Goal: Task Accomplishment & Management: Manage account settings

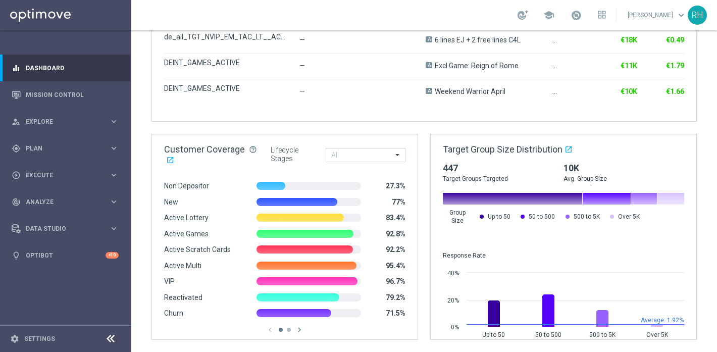
scroll to position [582, 0]
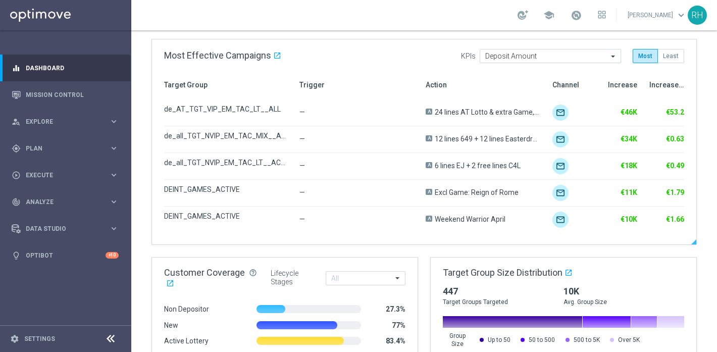
click at [204, 169] on div "de_all_TGT_NVIP_EM_TAC_LT__ACTIVE_EJ" at bounding box center [231, 166] width 135 height 25
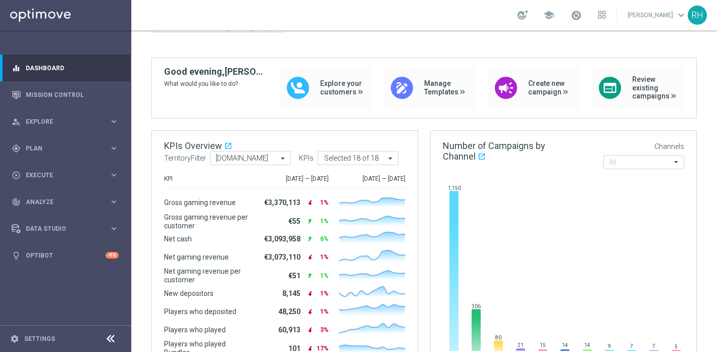
scroll to position [0, 0]
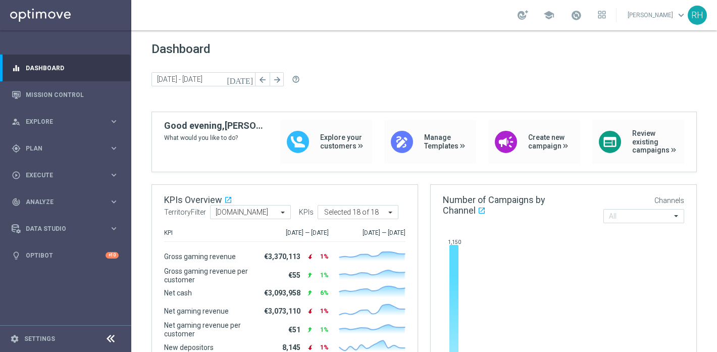
click at [342, 92] on div "Dashboard today 07 Apr 2025 - 13 Apr 2025 arrow_back arrow_forward help_outline" at bounding box center [425, 77] width 546 height 70
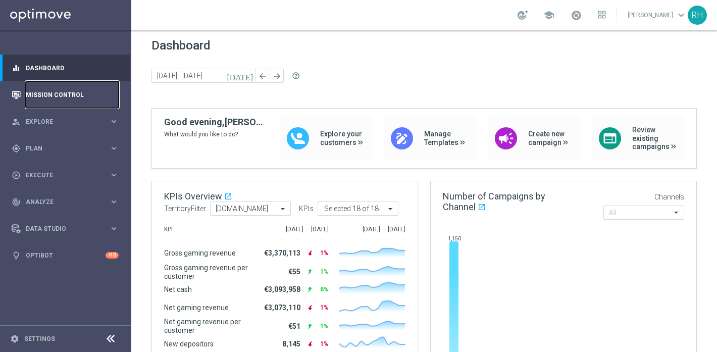
click at [86, 102] on link "Mission Control" at bounding box center [72, 94] width 93 height 27
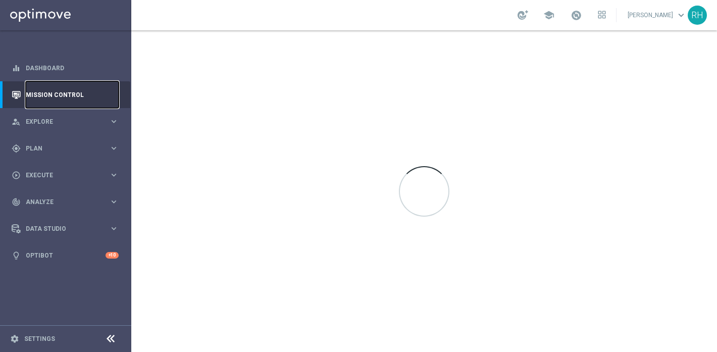
scroll to position [0, 0]
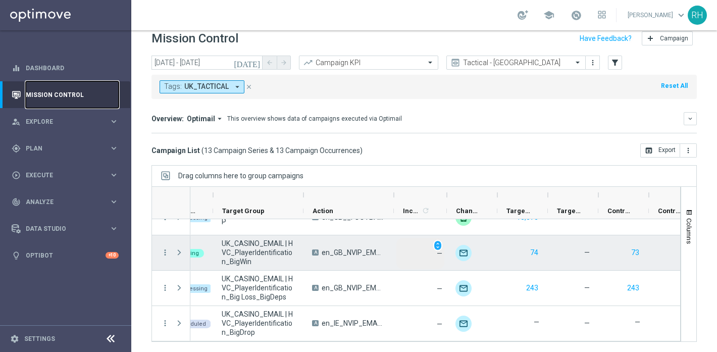
scroll to position [0, 95]
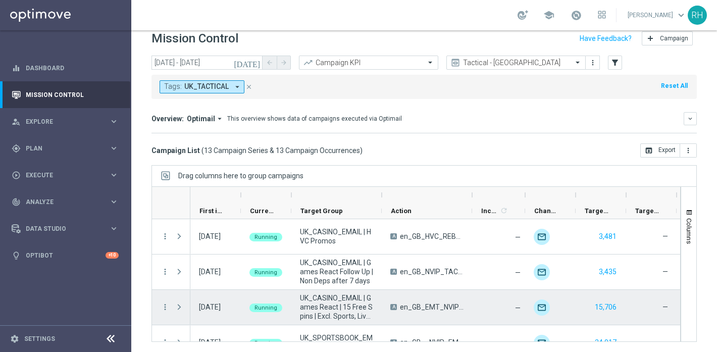
scroll to position [337, 0]
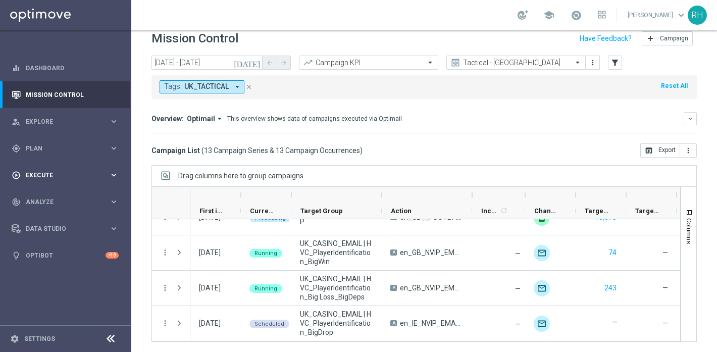
click at [85, 171] on div "play_circle_outline Execute" at bounding box center [60, 175] width 97 height 9
click at [85, 148] on span "Plan" at bounding box center [67, 148] width 83 height 6
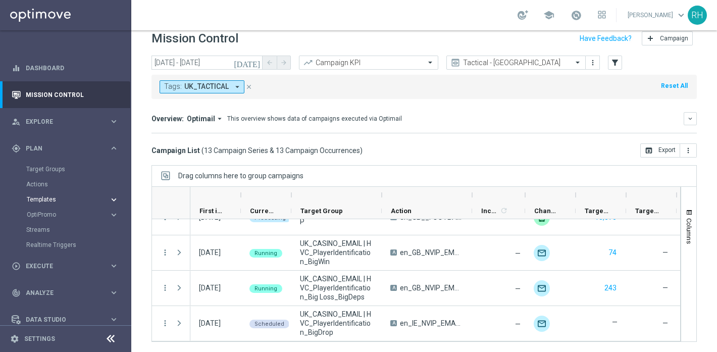
click at [54, 201] on span "Templates" at bounding box center [63, 200] width 72 height 6
click at [53, 215] on link "Optimail" at bounding box center [68, 215] width 74 height 8
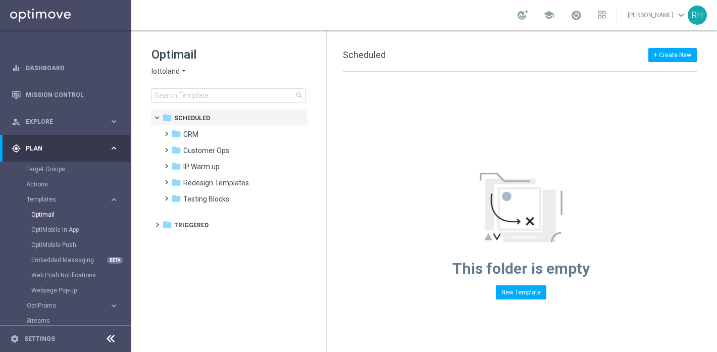
click at [180, 75] on icon "arrow_drop_down" at bounding box center [184, 72] width 8 height 10
click at [187, 77] on div "lottoland" at bounding box center [190, 83] width 76 height 12
click at [74, 248] on link "OptiMobile Push" at bounding box center [68, 245] width 74 height 8
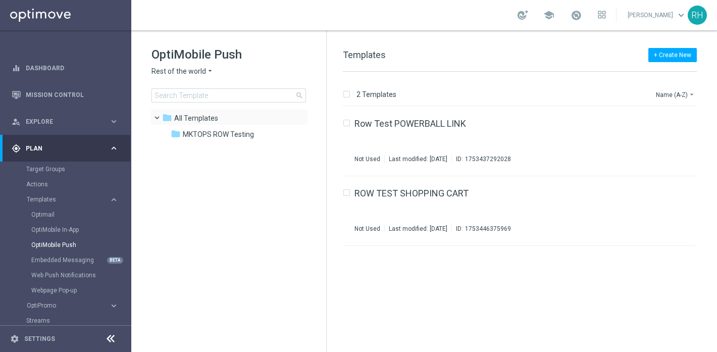
click at [162, 118] on span at bounding box center [158, 117] width 12 height 9
click at [158, 115] on span at bounding box center [155, 113] width 5 height 4
drag, startPoint x: 326, startPoint y: 81, endPoint x: 306, endPoint y: 81, distance: 20.7
click at [306, 81] on div "OptiMobile Push Rest of the world arrow_drop_down × Rest of the world search fo…" at bounding box center [424, 191] width 586 height 322
click at [195, 74] on span "Rest of the world" at bounding box center [179, 72] width 55 height 10
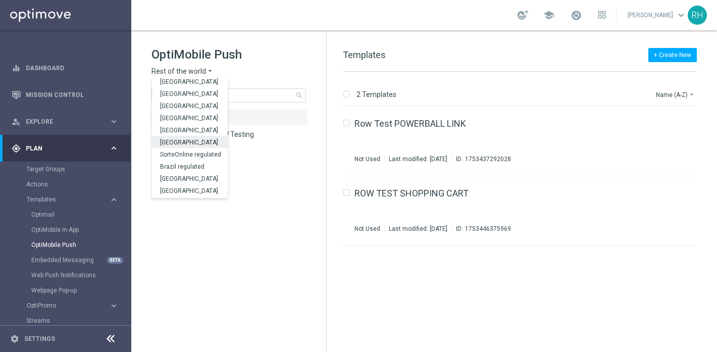
scroll to position [315, 0]
click at [185, 178] on div "UK" at bounding box center [190, 180] width 76 height 12
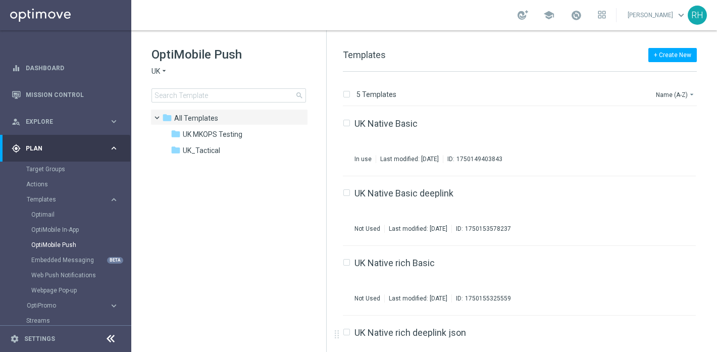
click at [395, 77] on div "5 Templates Name (A-Z) arrow_drop_down Drag here to set row groups Drag here to…" at bounding box center [522, 212] width 390 height 280
click at [194, 150] on span "UK_Tactical" at bounding box center [201, 150] width 37 height 9
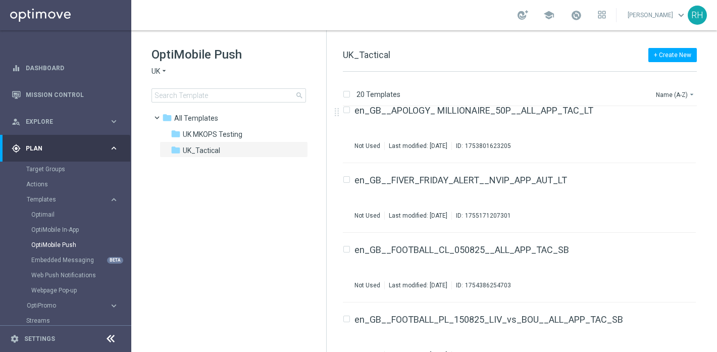
scroll to position [153, 0]
click at [677, 91] on button "Name (A-Z) arrow_drop_down" at bounding box center [676, 94] width 42 height 12
click at [669, 137] on span "Date Modified (Newest)" at bounding box center [658, 139] width 68 height 7
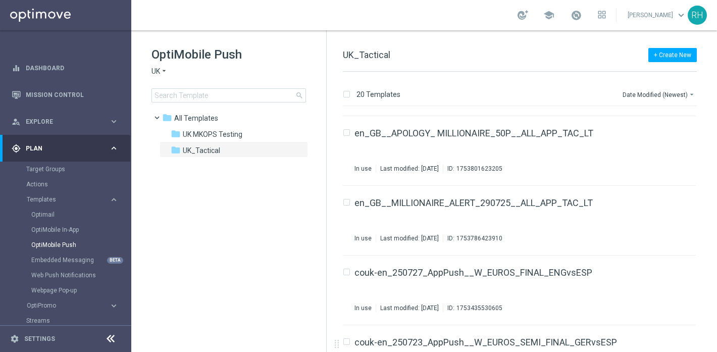
scroll to position [1083, 0]
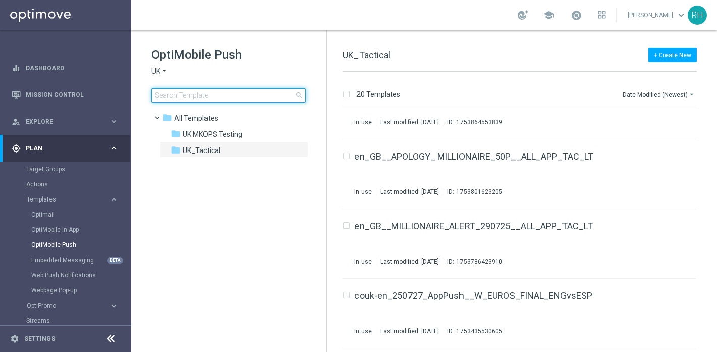
click at [213, 95] on input at bounding box center [229, 95] width 155 height 14
type input "en_GB__IRISHLOTTO_ALERT_010825__ALL_APP_TAC_LT"
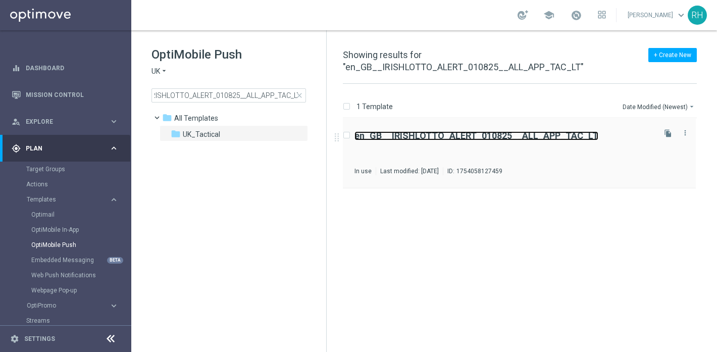
click at [521, 138] on b "en_GB__IRISHLOTTO_ALERT_010825__ALL_APP_TAC_LT" at bounding box center [477, 135] width 244 height 11
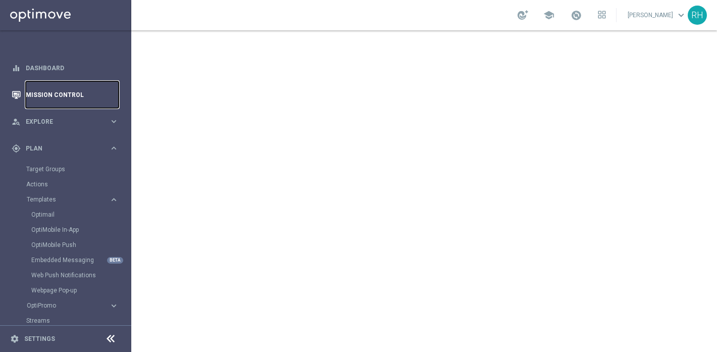
click at [74, 101] on link "Mission Control" at bounding box center [72, 94] width 93 height 27
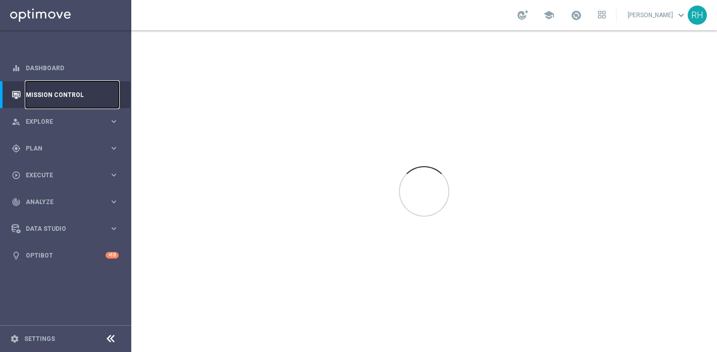
click at [74, 101] on link "Mission Control" at bounding box center [72, 94] width 93 height 27
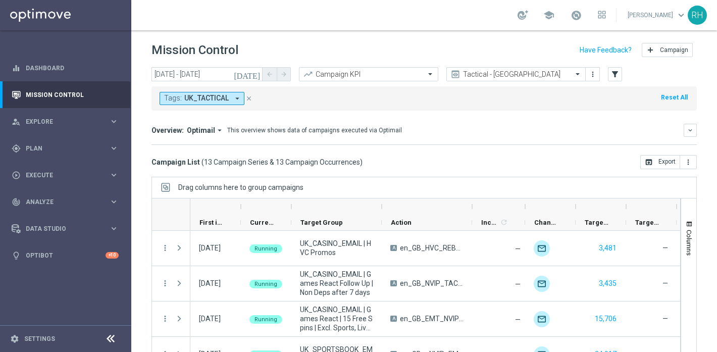
scroll to position [12, 0]
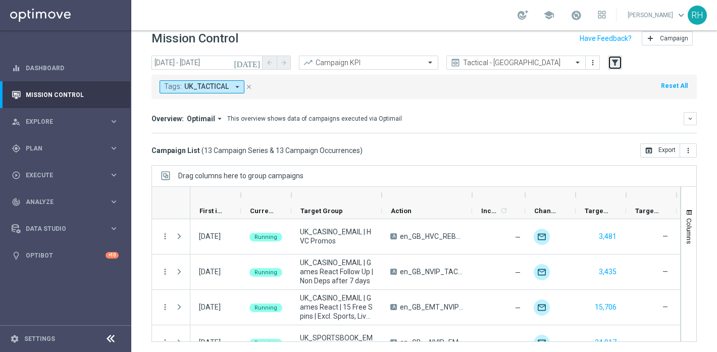
click at [612, 67] on button "filter_alt" at bounding box center [615, 63] width 14 height 14
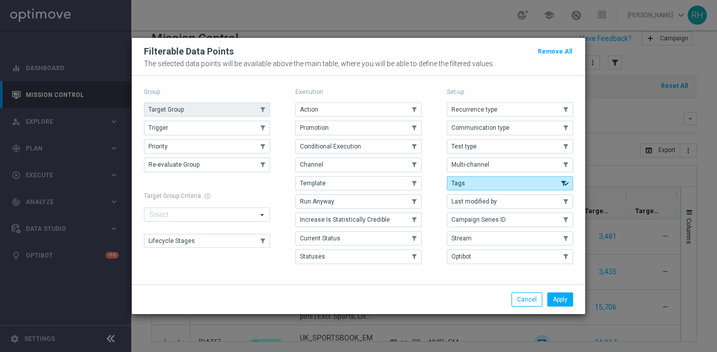
click at [241, 110] on button "Target Group" at bounding box center [207, 110] width 126 height 14
click at [567, 302] on button "Apply" at bounding box center [561, 299] width 26 height 14
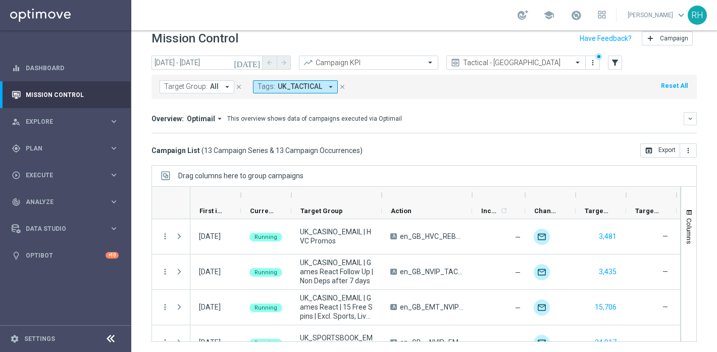
click at [238, 88] on icon "close" at bounding box center [238, 86] width 7 height 7
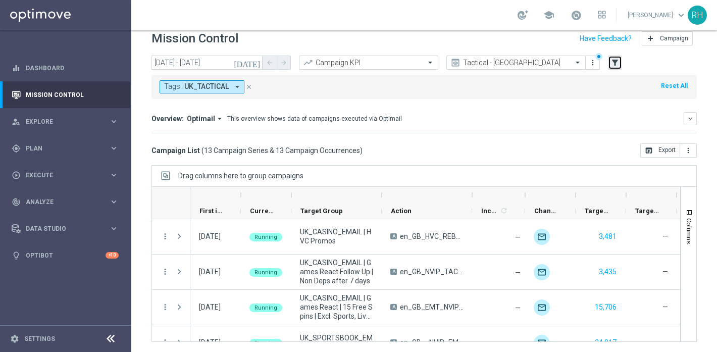
click at [614, 65] on icon "filter_alt" at bounding box center [615, 62] width 9 height 9
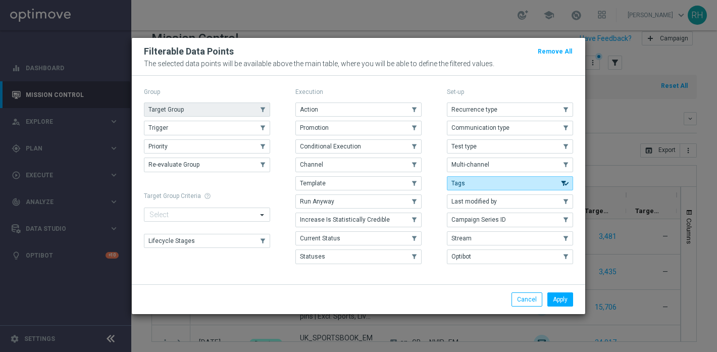
click at [248, 107] on button "Target Group" at bounding box center [207, 110] width 126 height 14
click at [558, 291] on div "Apply Cancel" at bounding box center [359, 299] width 454 height 30
click at [558, 303] on button "Apply" at bounding box center [561, 299] width 26 height 14
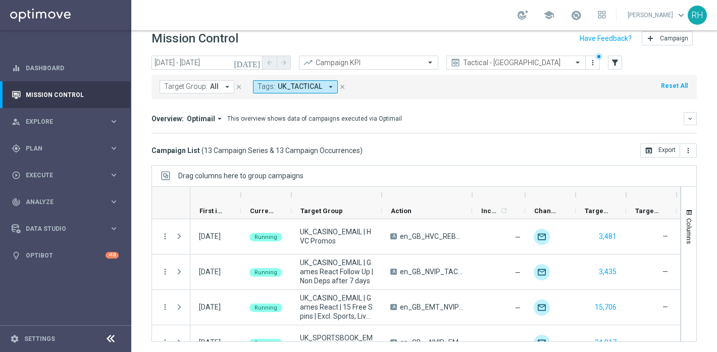
click at [342, 84] on icon "close" at bounding box center [342, 86] width 7 height 7
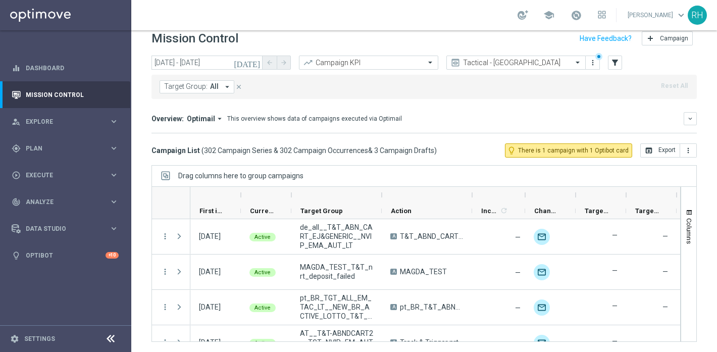
click at [219, 89] on button "Target Group: All arrow_drop_down" at bounding box center [197, 86] width 75 height 13
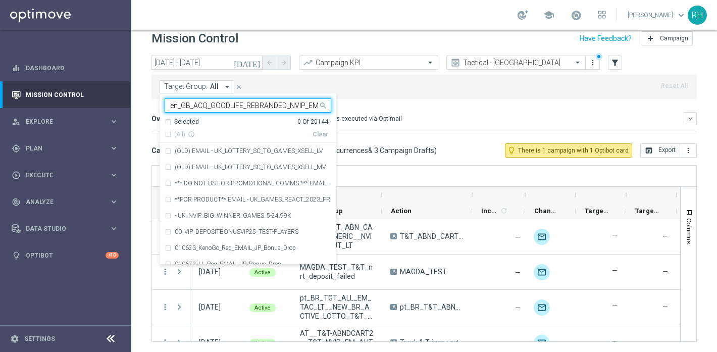
scroll to position [0, 33]
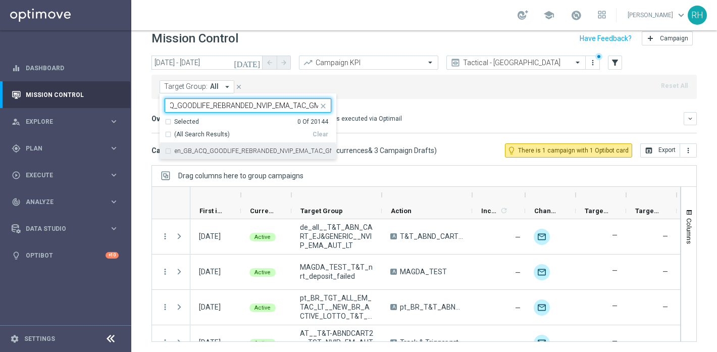
click at [220, 150] on label "en_GB_ACQ_GOODLIFE_REBRANDED_NVIP_EMA_TAC_GM" at bounding box center [253, 151] width 157 height 6
type input "en_GB_ACQ_GOODLIFE_REBRANDED_NVIP_EMA_TAC_GM"
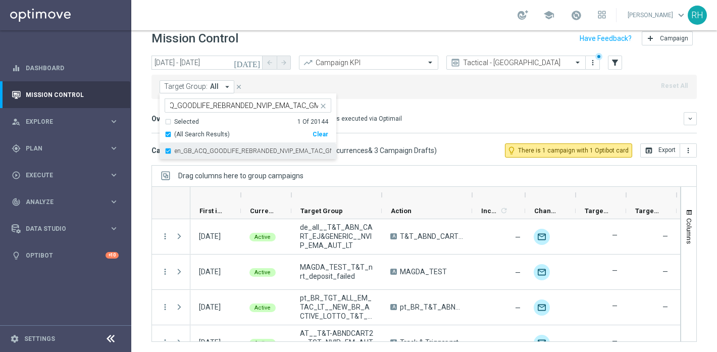
scroll to position [0, 0]
click at [393, 118] on div "Overview: Optimail arrow_drop_down This overview shows data of campaigns execut…" at bounding box center [418, 118] width 532 height 9
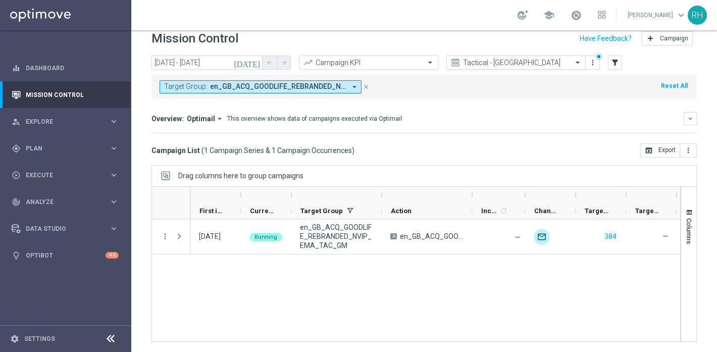
click at [572, 63] on div at bounding box center [516, 63] width 138 height 9
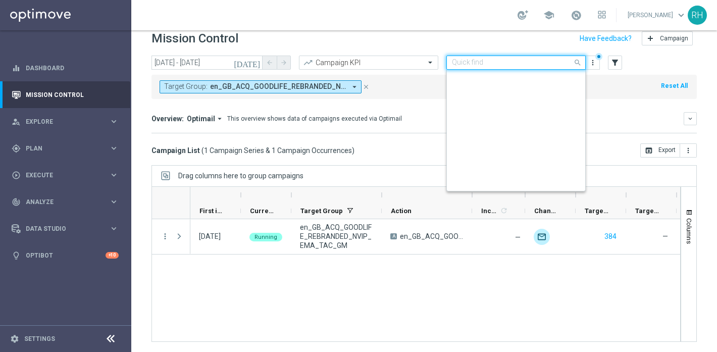
scroll to position [233, 0]
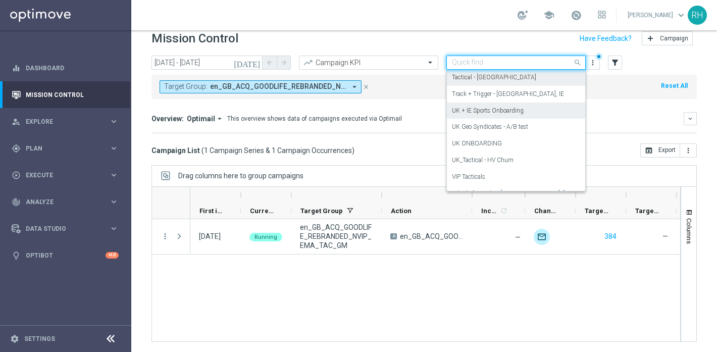
click at [537, 103] on div "UK + IE Sports Onboarding" at bounding box center [516, 111] width 128 height 17
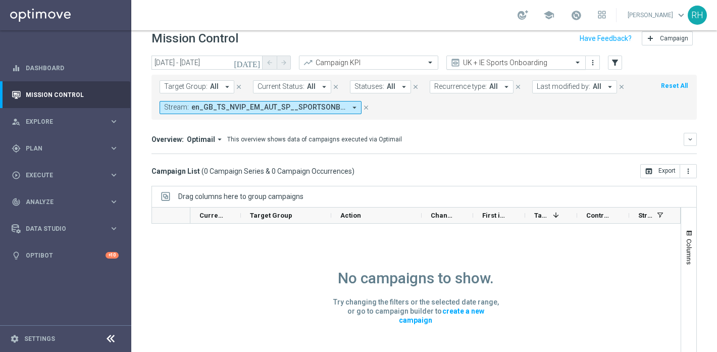
click at [566, 59] on div at bounding box center [516, 63] width 138 height 9
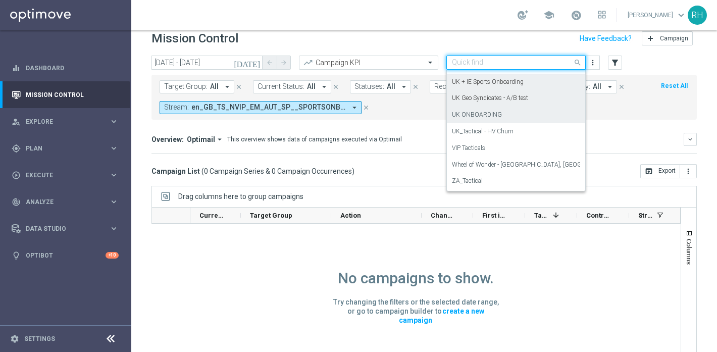
scroll to position [157, 0]
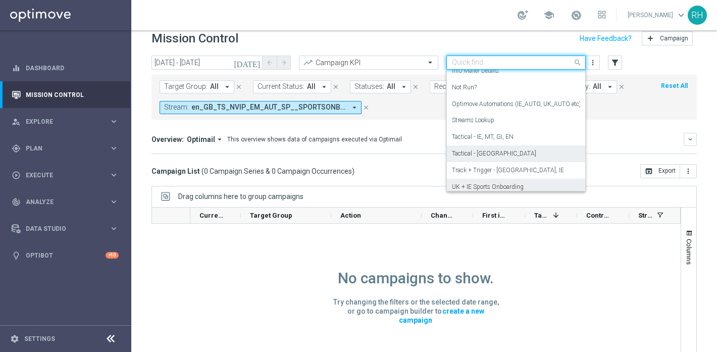
click at [534, 149] on div "Tactical - UK" at bounding box center [516, 153] width 128 height 17
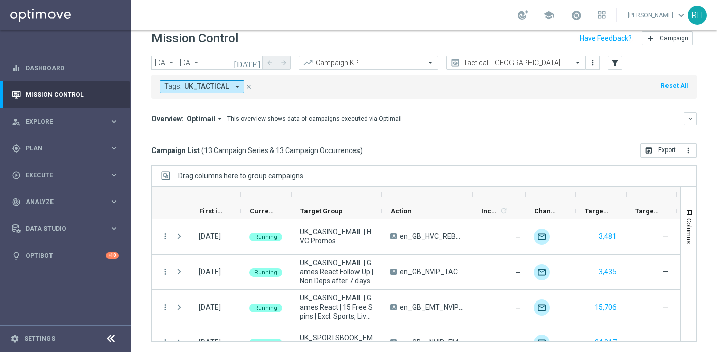
click at [256, 63] on icon "[DATE]" at bounding box center [247, 62] width 27 height 9
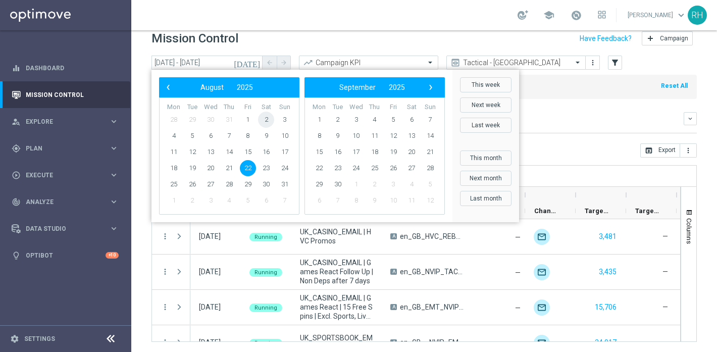
click at [270, 115] on span "2" at bounding box center [266, 120] width 16 height 16
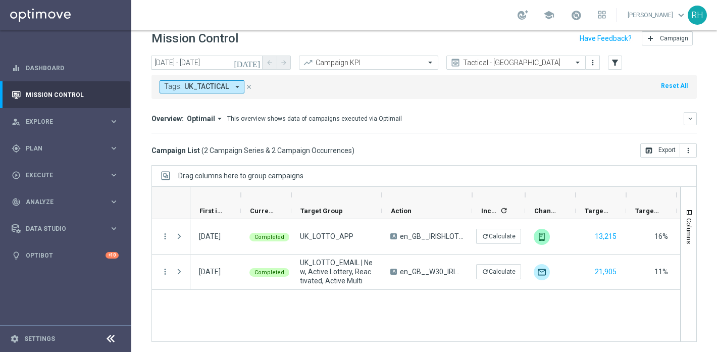
click at [287, 148] on span "2 Campaign Series & 2 Campaign Occurrences" at bounding box center [278, 150] width 148 height 9
click at [381, 128] on div "Overview: Optimail arrow_drop_down This overview shows data of campaigns execut…" at bounding box center [425, 122] width 546 height 21
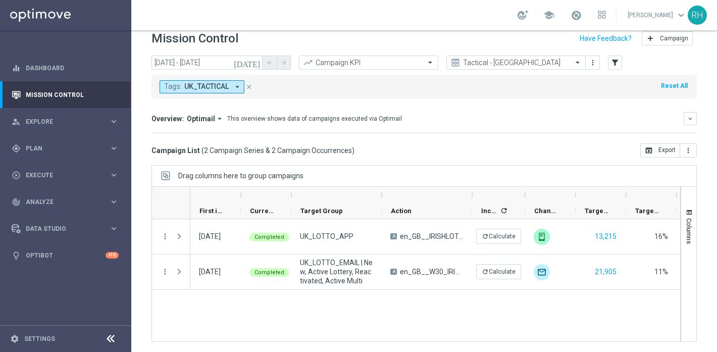
click at [322, 151] on span "2 Campaign Series & 2 Campaign Occurrences" at bounding box center [278, 150] width 148 height 9
click at [308, 149] on span "2 Campaign Series & 2 Campaign Occurrences" at bounding box center [278, 150] width 148 height 9
click at [298, 155] on span "2 Campaign Series & 2 Campaign Occurrences" at bounding box center [278, 150] width 148 height 9
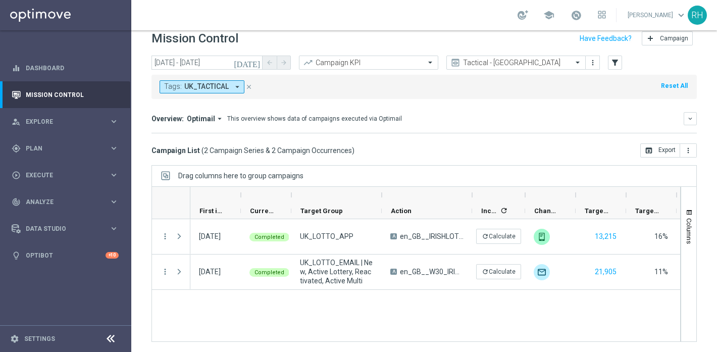
click at [298, 155] on span "2 Campaign Series & 2 Campaign Occurrences" at bounding box center [278, 150] width 148 height 9
click at [341, 167] on div "Drag columns here to group campaigns" at bounding box center [425, 175] width 546 height 21
click at [484, 151] on div "Campaign List ( 2 Campaign Series & 2 Campaign Occurrences ) open_in_browser Ex…" at bounding box center [425, 150] width 546 height 14
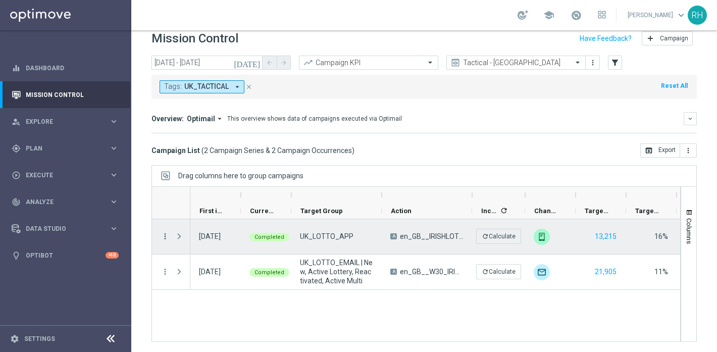
click at [164, 234] on icon "more_vert" at bounding box center [165, 236] width 9 height 9
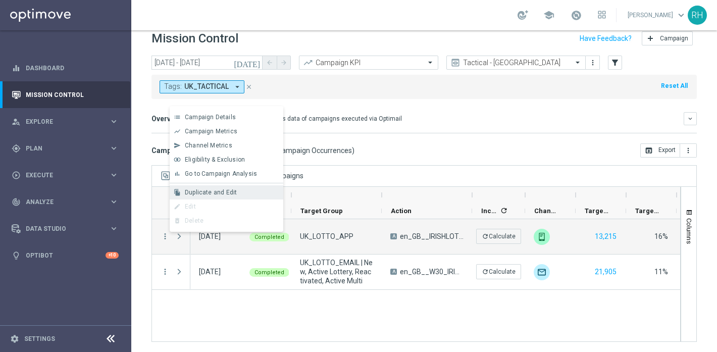
click at [212, 195] on span "Duplicate and Edit" at bounding box center [211, 192] width 52 height 7
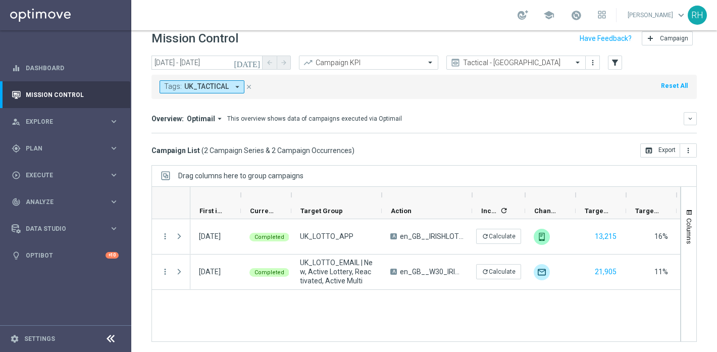
click at [257, 59] on icon "[DATE]" at bounding box center [247, 62] width 27 height 9
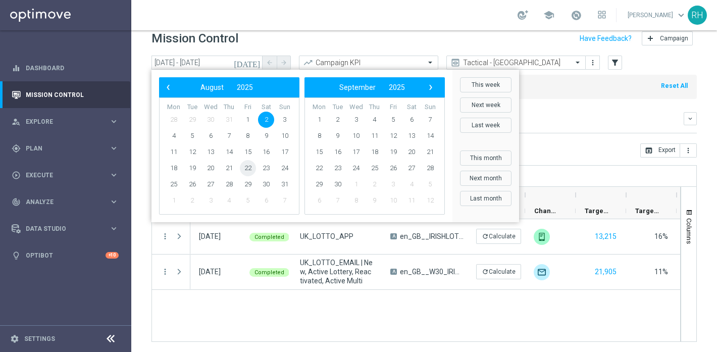
click at [253, 167] on span "22" at bounding box center [248, 168] width 16 height 16
type input "22 Aug 2025 - 22 Aug 2025"
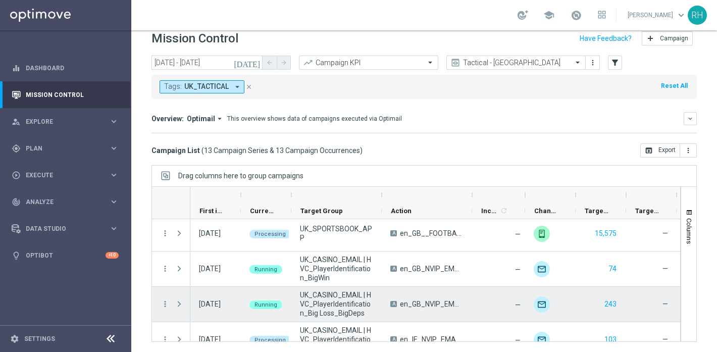
scroll to position [337, 0]
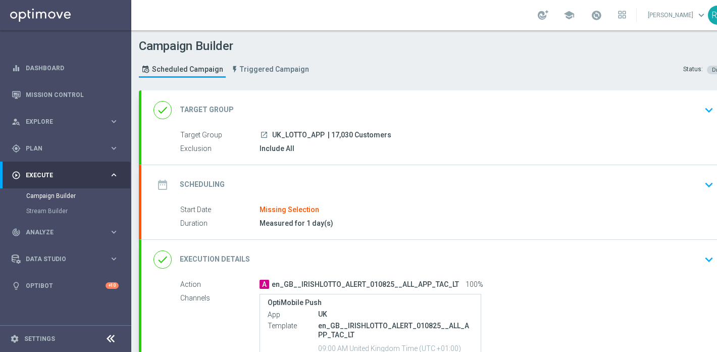
click at [491, 170] on div "date_range Scheduling keyboard_arrow_down" at bounding box center [435, 184] width 588 height 39
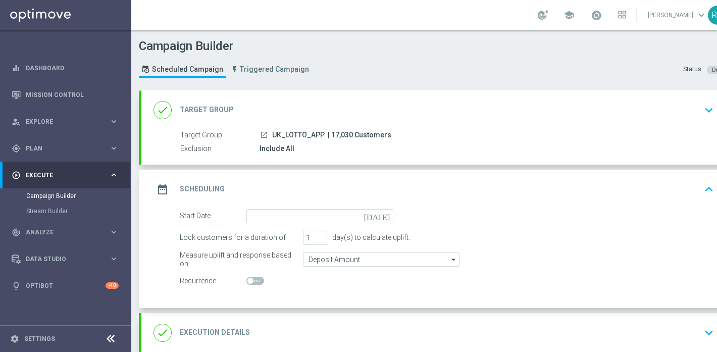
click at [391, 219] on icon "[DATE]" at bounding box center [379, 214] width 30 height 11
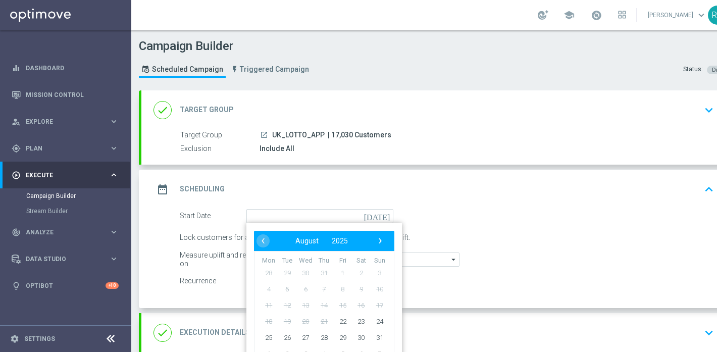
click at [432, 186] on div "date_range Scheduling keyboard_arrow_up" at bounding box center [436, 189] width 564 height 19
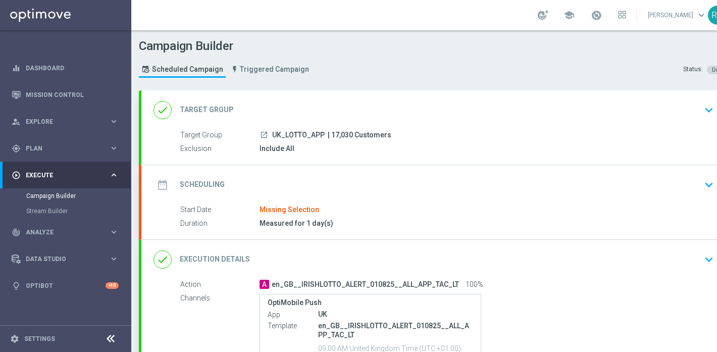
click at [413, 192] on div "date_range Scheduling keyboard_arrow_down" at bounding box center [436, 184] width 564 height 19
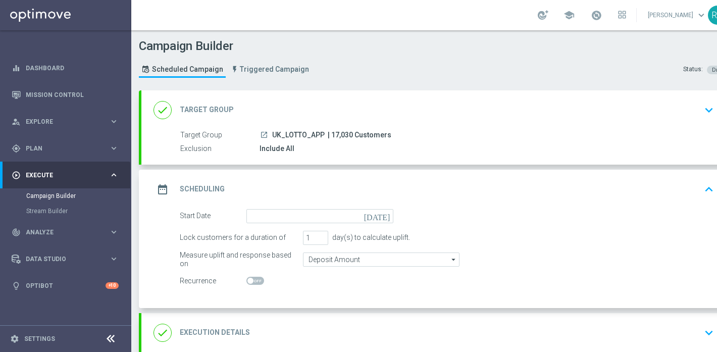
click at [384, 216] on icon "[DATE]" at bounding box center [379, 214] width 30 height 11
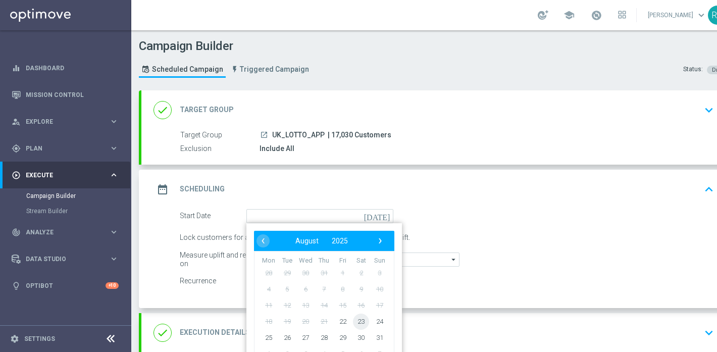
click at [364, 319] on span "23" at bounding box center [361, 321] width 16 height 16
type input "[DATE]"
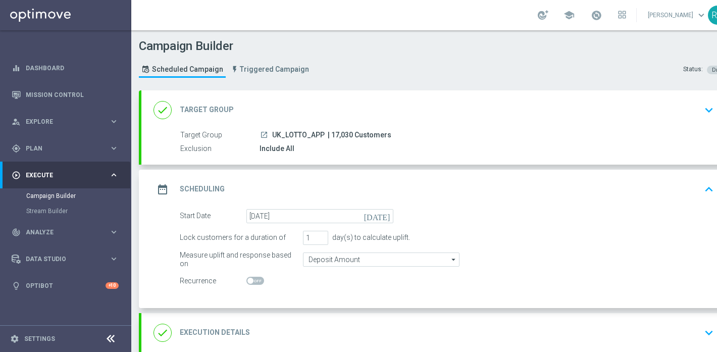
click at [477, 171] on div "date_range Scheduling keyboard_arrow_up" at bounding box center [435, 189] width 588 height 39
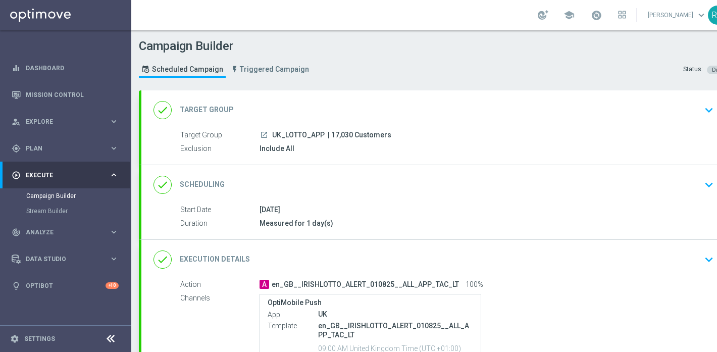
click at [349, 136] on span "| 17,030 Customers" at bounding box center [360, 135] width 64 height 9
copy span "17,030"
click at [459, 88] on header "Campaign Builder Scheduled Campaign Triggered Campaign Status: Draft" at bounding box center [434, 60] width 606 height 60
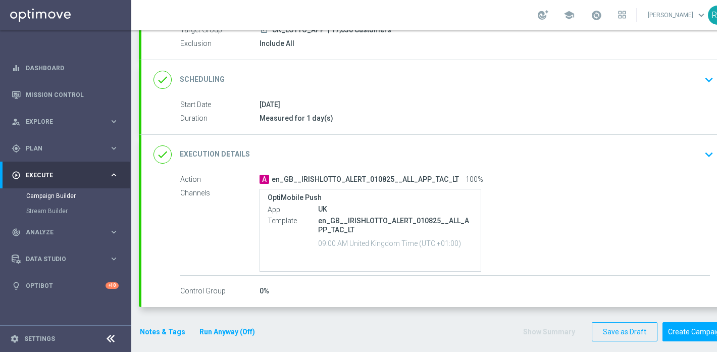
scroll to position [115, 0]
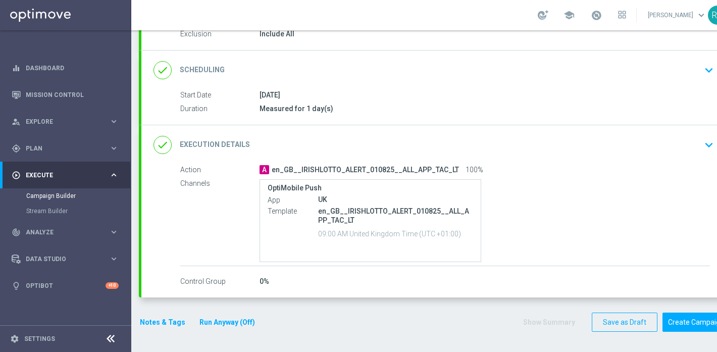
click at [181, 325] on button "Notes & Tags" at bounding box center [162, 322] width 47 height 13
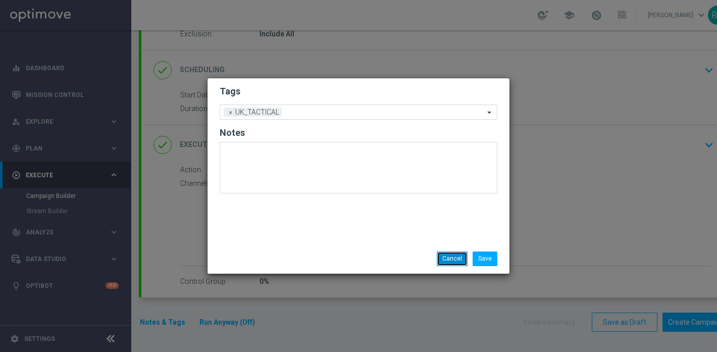
click at [447, 253] on button "Cancel" at bounding box center [452, 259] width 31 height 14
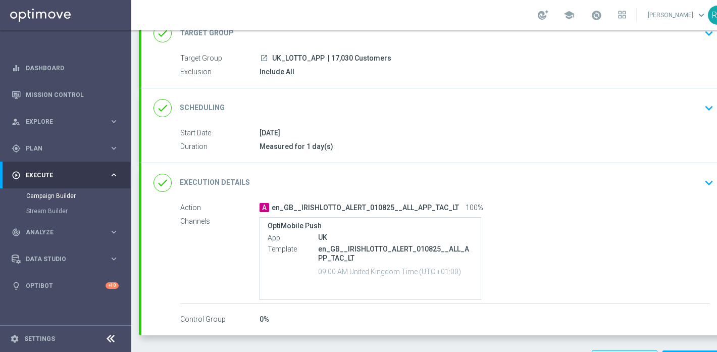
scroll to position [78, 0]
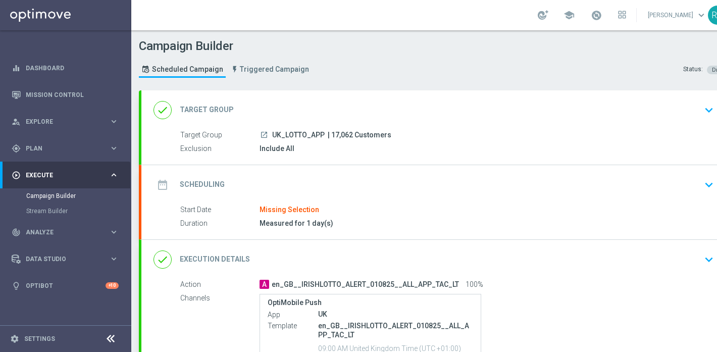
click at [394, 191] on div "date_range Scheduling keyboard_arrow_down" at bounding box center [436, 184] width 564 height 19
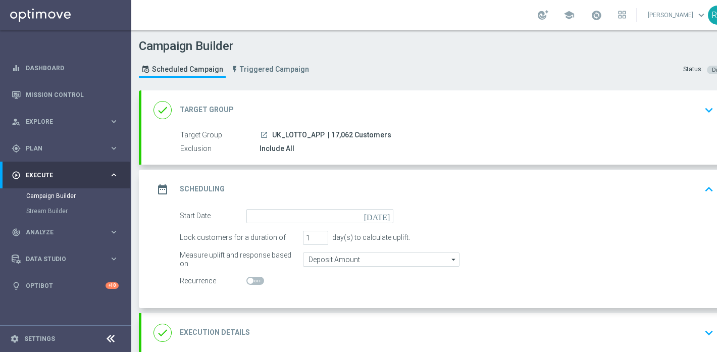
click at [386, 216] on icon "[DATE]" at bounding box center [379, 214] width 30 height 11
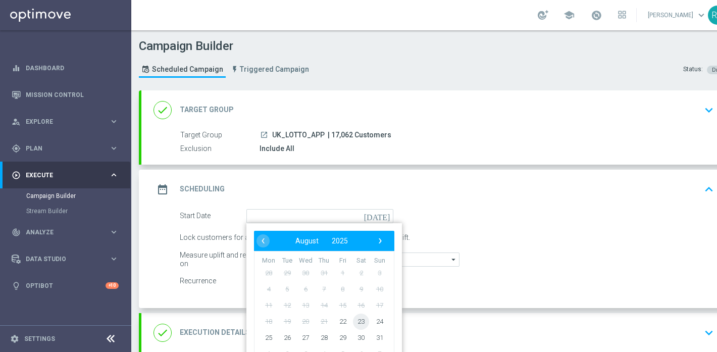
click at [364, 316] on span "23" at bounding box center [361, 321] width 16 height 16
type input "[DATE]"
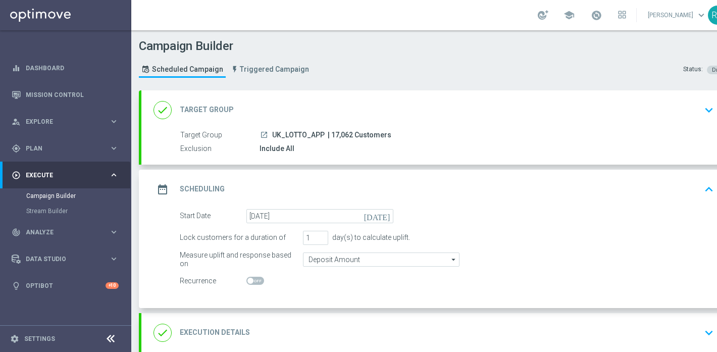
click at [486, 196] on div "date_range Scheduling keyboard_arrow_up" at bounding box center [436, 189] width 564 height 19
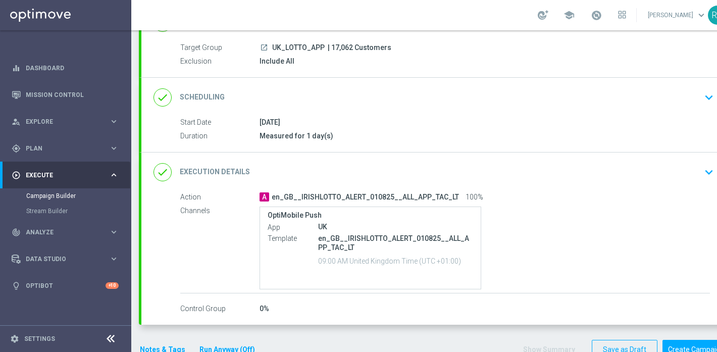
scroll to position [115, 0]
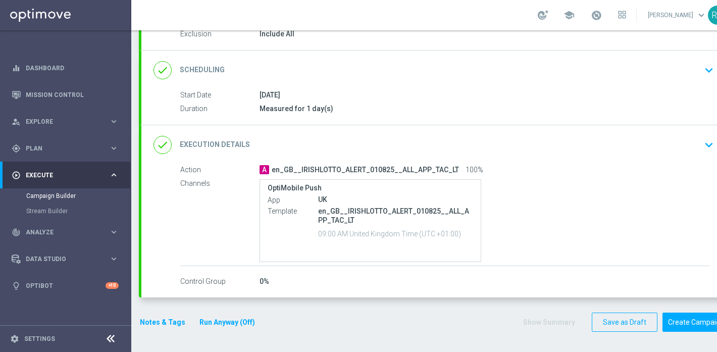
click at [162, 327] on button "Notes & Tags" at bounding box center [162, 322] width 47 height 13
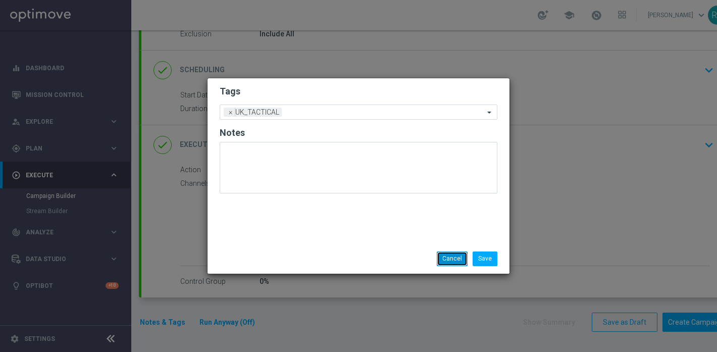
click at [458, 257] on button "Cancel" at bounding box center [452, 259] width 31 height 14
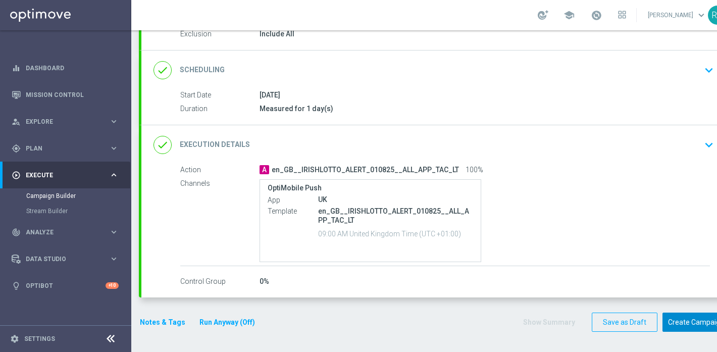
click at [692, 320] on button "Create Campaign" at bounding box center [696, 323] width 67 height 20
